Goal: Transaction & Acquisition: Obtain resource

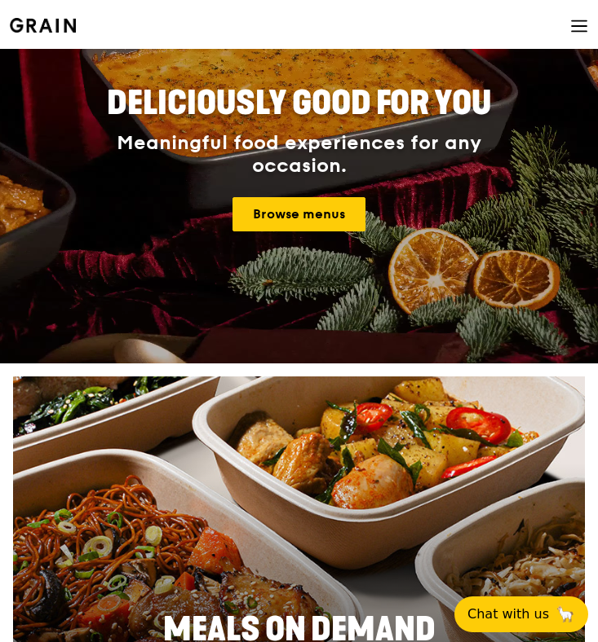
scroll to position [100, 0]
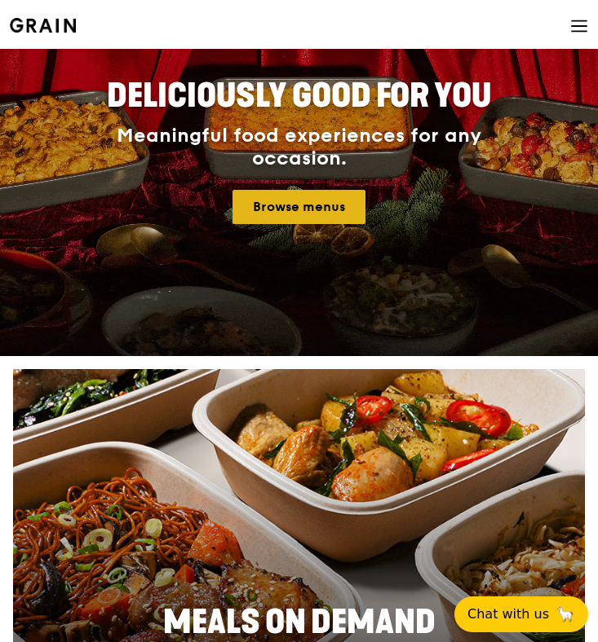
click at [298, 212] on link "Browse menus" at bounding box center [298, 207] width 133 height 34
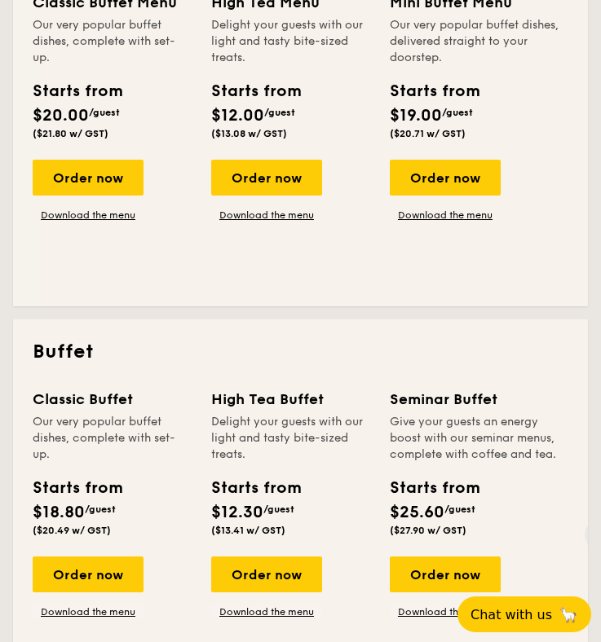
scroll to position [492, 0]
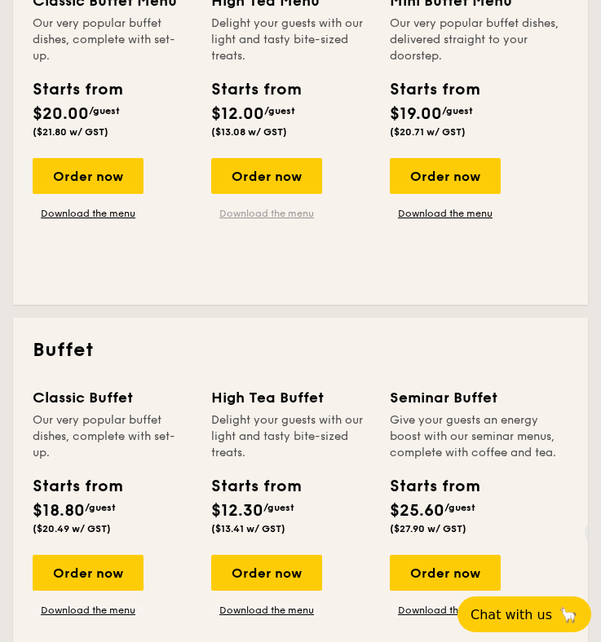
click at [295, 215] on link "Download the menu" at bounding box center [266, 213] width 111 height 13
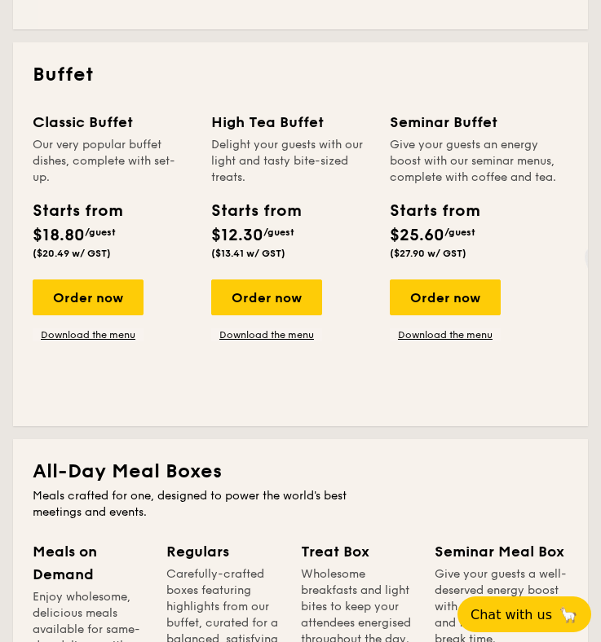
scroll to position [759, 0]
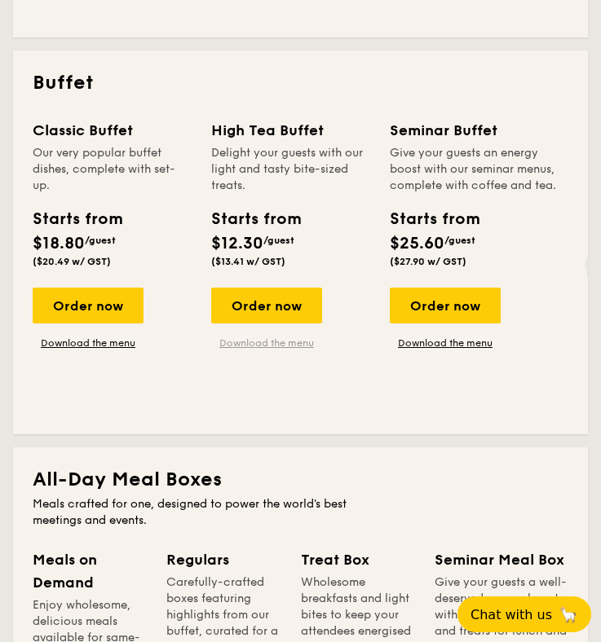
click at [289, 342] on link "Download the menu" at bounding box center [266, 343] width 111 height 13
click at [413, 342] on link "Download the menu" at bounding box center [445, 343] width 111 height 13
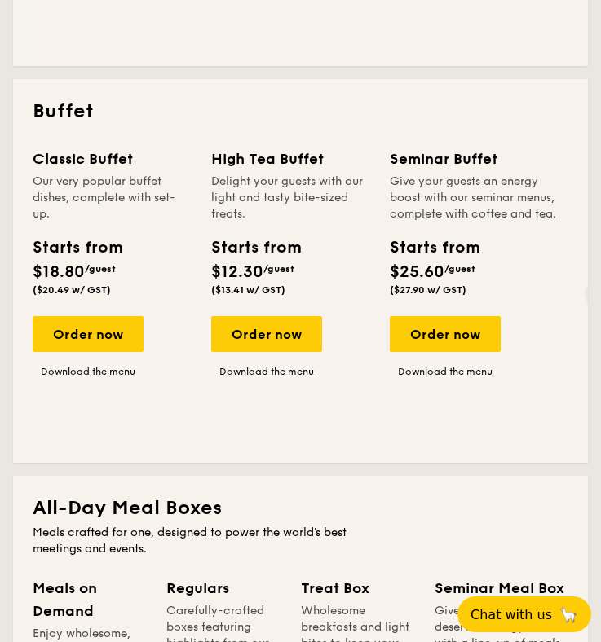
scroll to position [725, 0]
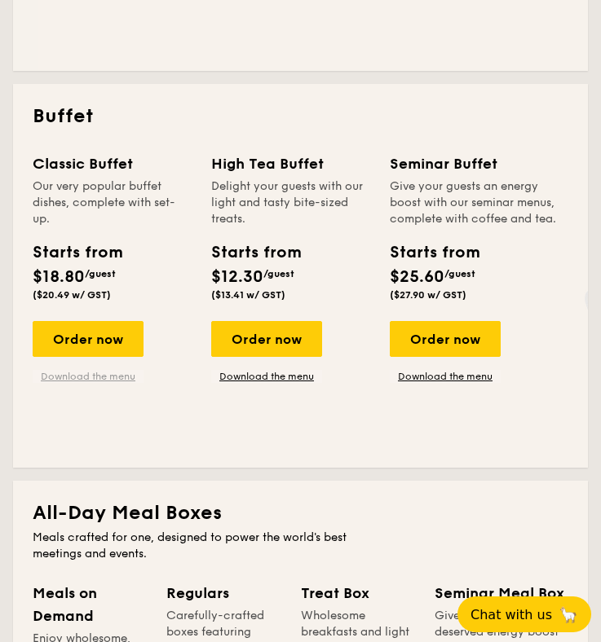
click at [101, 374] on link "Download the menu" at bounding box center [88, 376] width 111 height 13
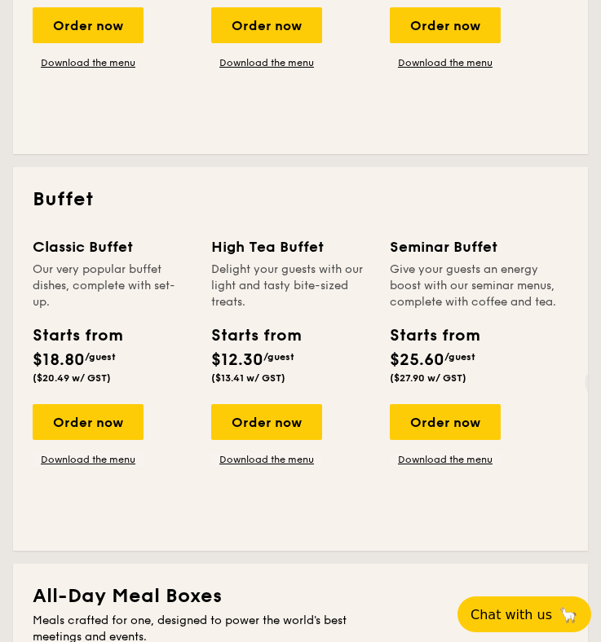
scroll to position [593, 0]
